Goal: Find specific page/section: Find specific page/section

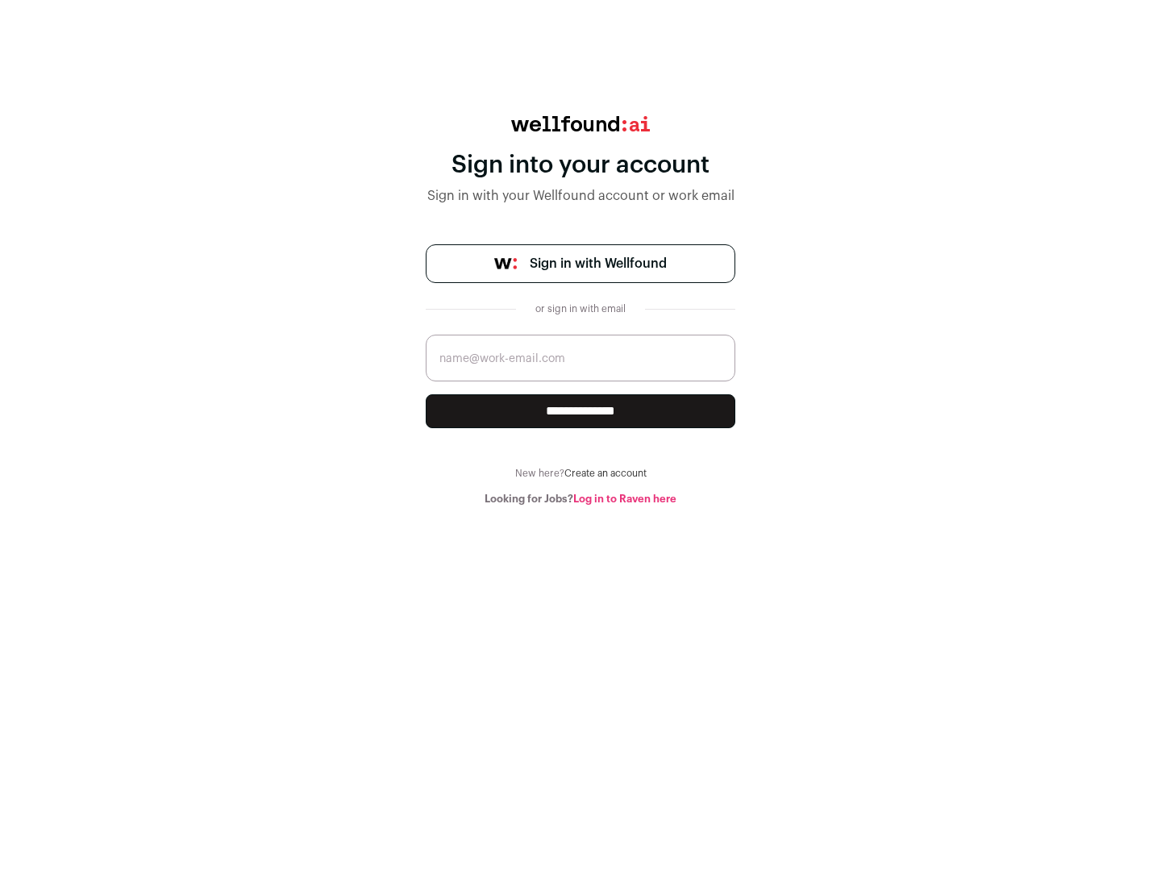
click at [597, 264] on span "Sign in with Wellfound" at bounding box center [597, 263] width 137 height 19
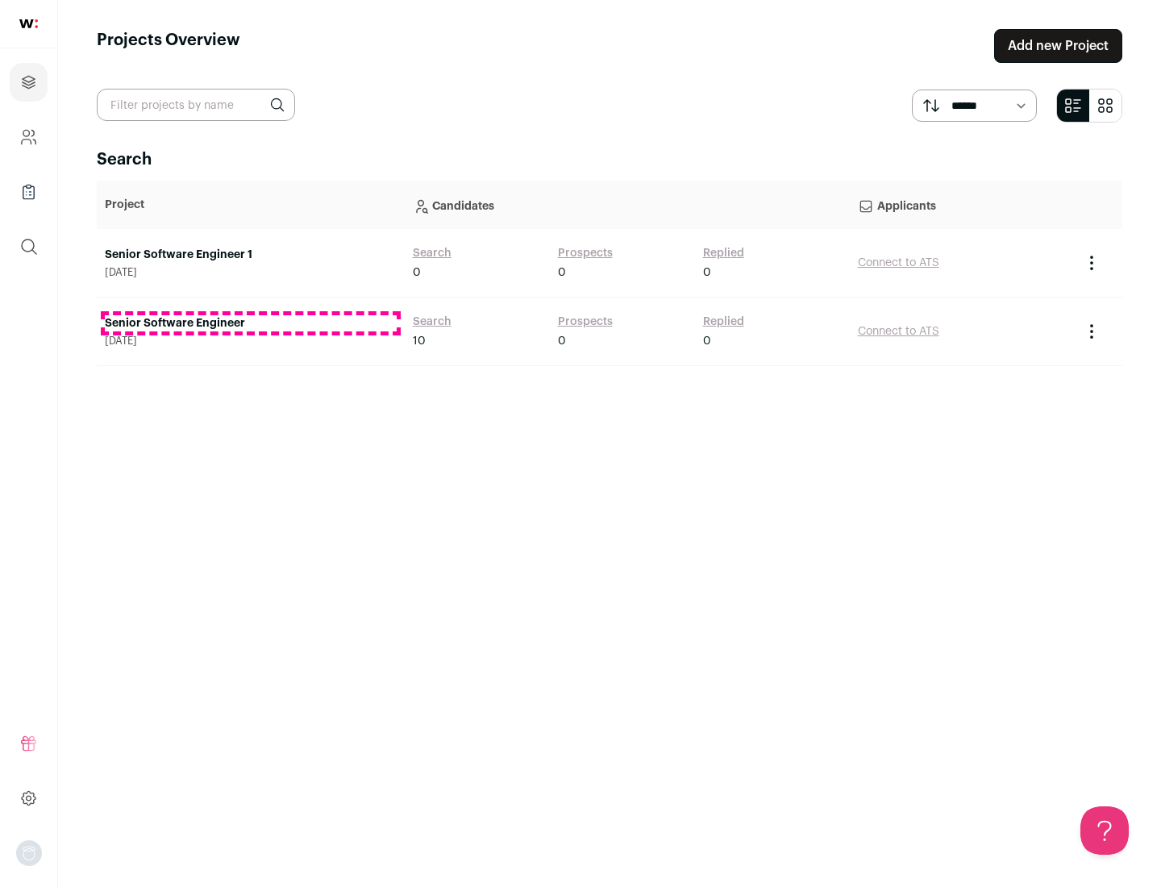
click at [250, 323] on link "Senior Software Engineer" at bounding box center [251, 323] width 292 height 16
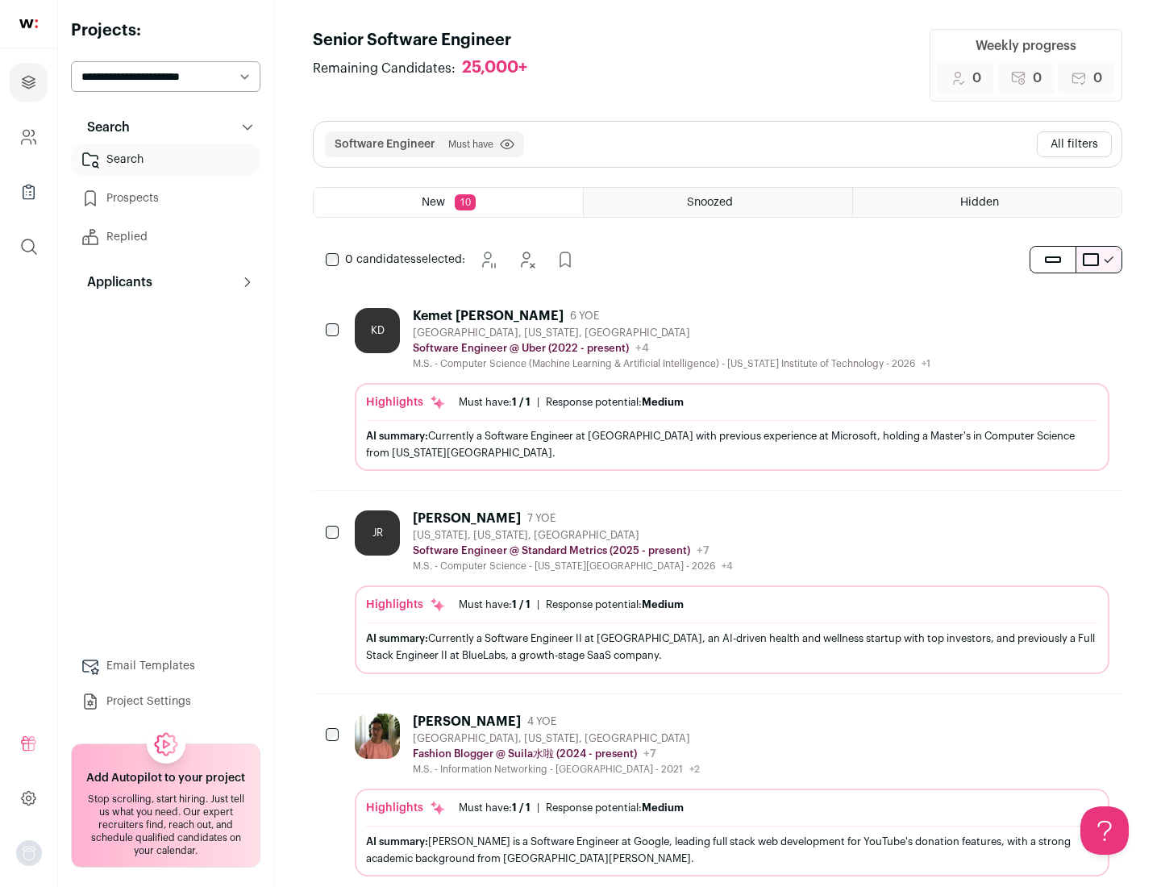
click at [717, 389] on div "Highlights Must have: 1 / 1 How many must haves have been fulfilled? | Response…" at bounding box center [732, 427] width 754 height 88
